Goal: Ask a question

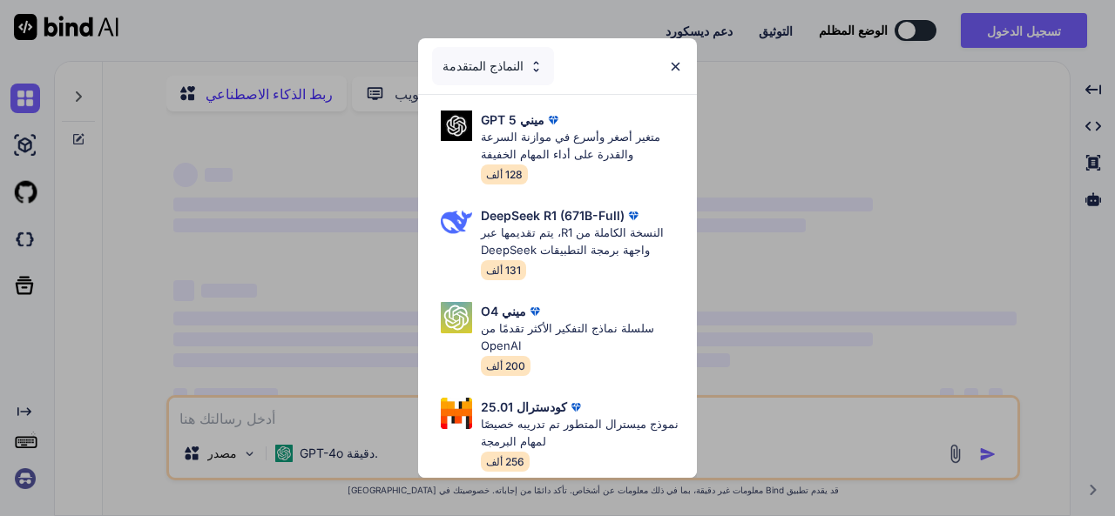
click at [672, 50] on div "النماذج المتقدمة" at bounding box center [557, 66] width 279 height 56
type textarea "x"
click at [671, 59] on img at bounding box center [675, 66] width 15 height 15
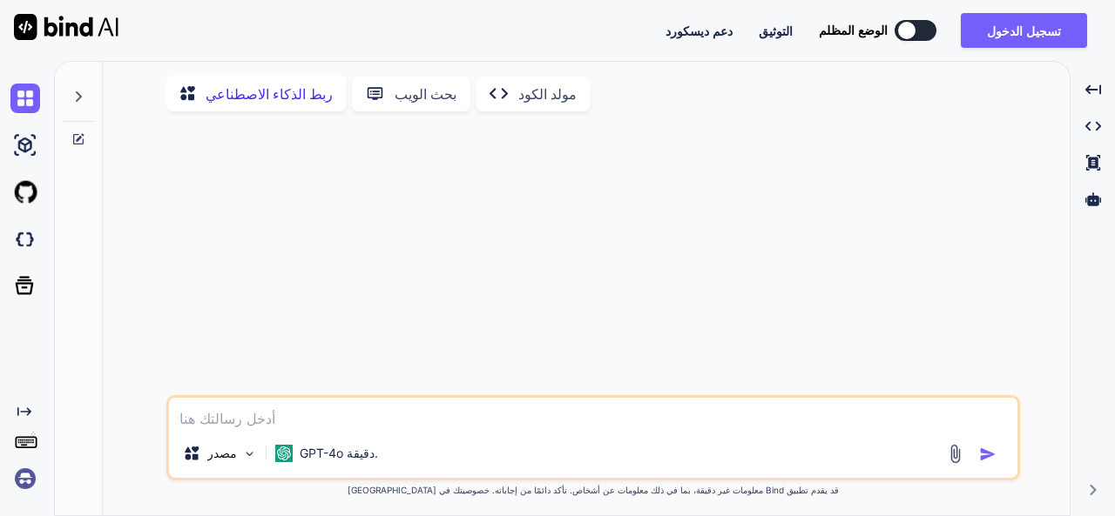
click at [239, 419] on textarea at bounding box center [593, 413] width 848 height 31
paste textarea "v"
type textarea "v"
type textarea "x"
type textarea "vv"
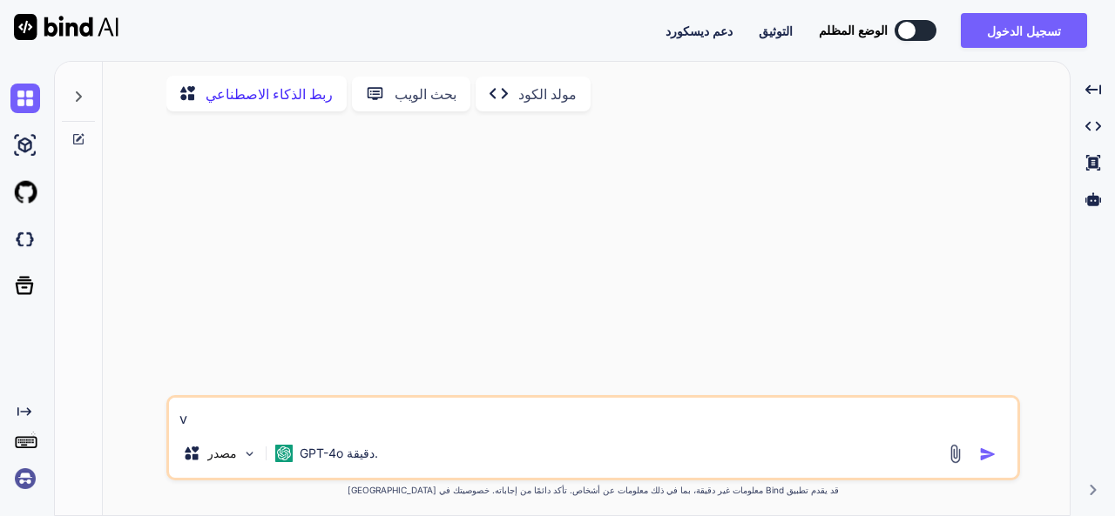
type textarea "x"
type textarea "v"
type textarea "x"
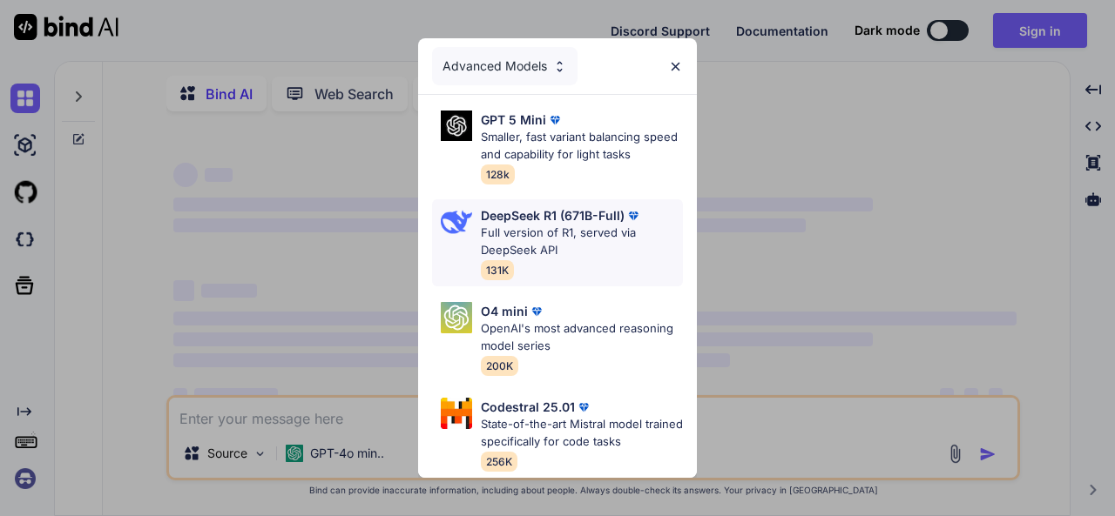
click at [533, 225] on p "Full version of R1, served via DeepSeek API" at bounding box center [582, 242] width 202 height 34
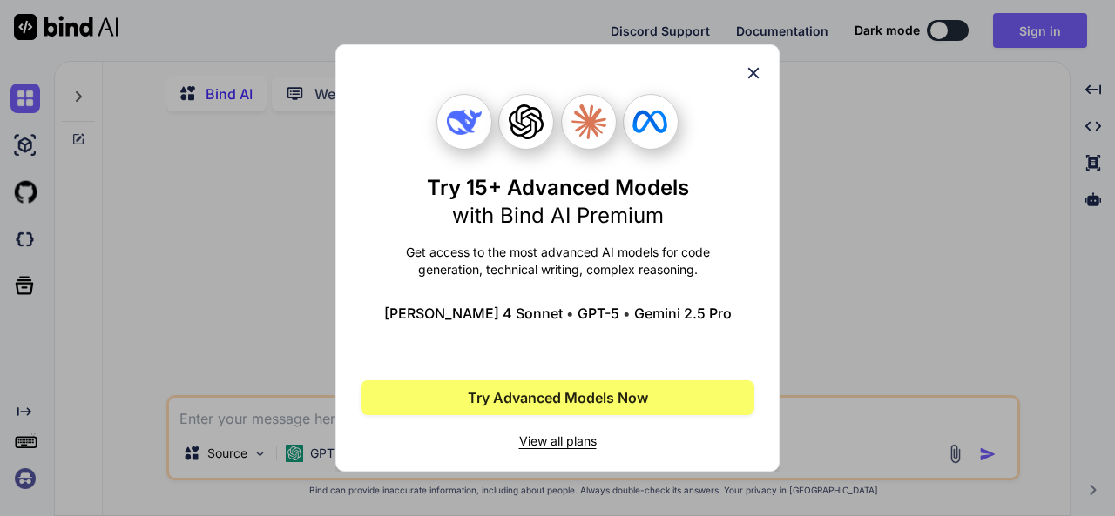
click at [536, 443] on span "View all plans" at bounding box center [558, 441] width 394 height 17
click at [743, 74] on div "Try 15+ Advanced Models with Bind AI Premium Get access to the most advanced AI…" at bounding box center [558, 258] width 394 height 426
click at [751, 78] on icon at bounding box center [753, 73] width 19 height 19
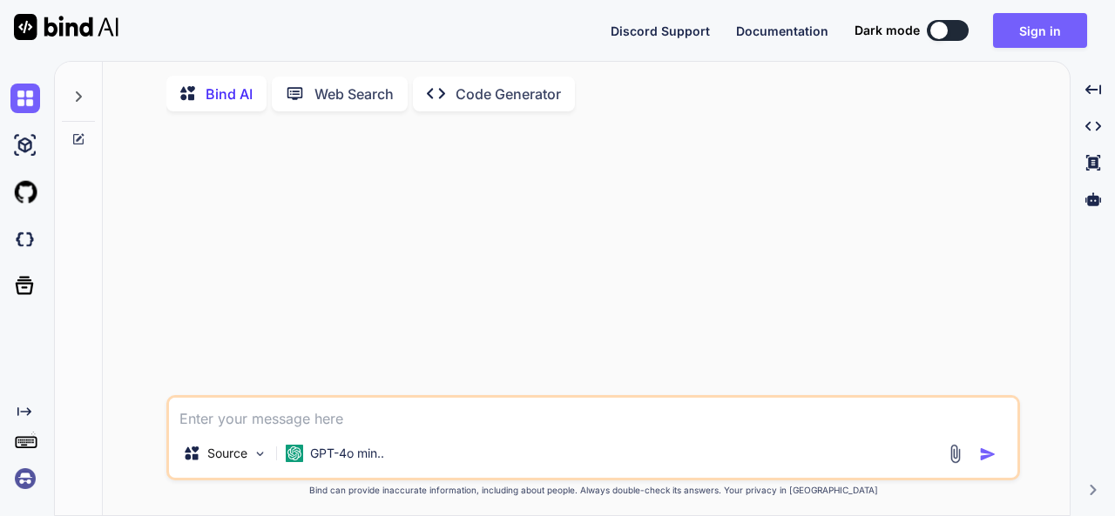
type textarea "x"
